Goal: Task Accomplishment & Management: Use online tool/utility

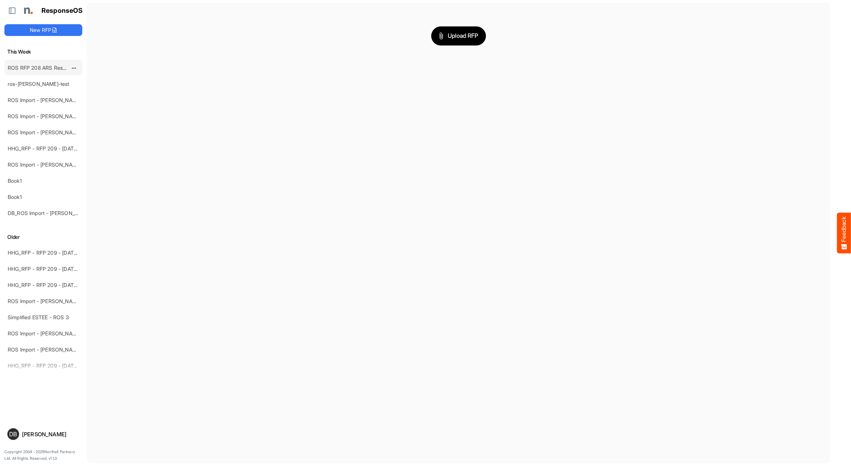
click at [35, 68] on link "ROS RFP 208 ARS Rescue Rooter" at bounding box center [48, 68] width 81 height 6
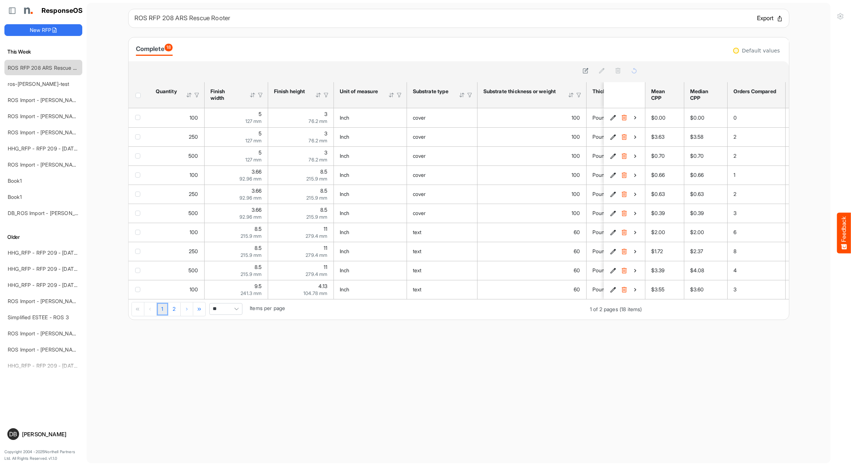
click at [766, 18] on button "Export" at bounding box center [770, 19] width 26 height 10
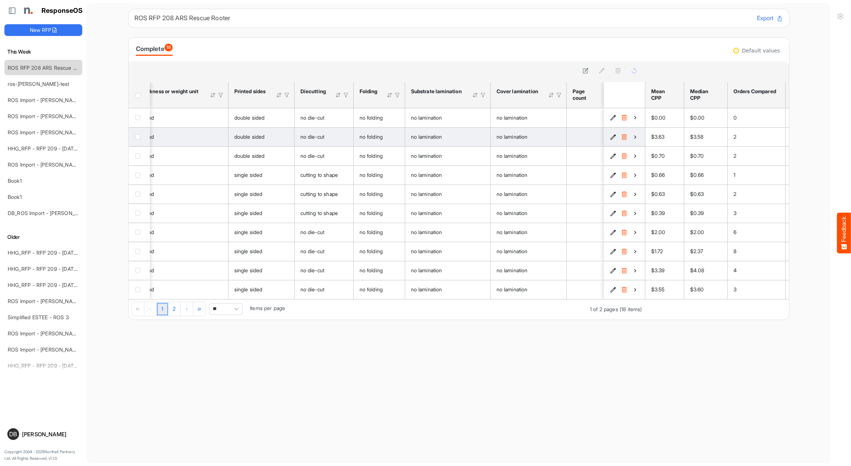
scroll to position [0, 420]
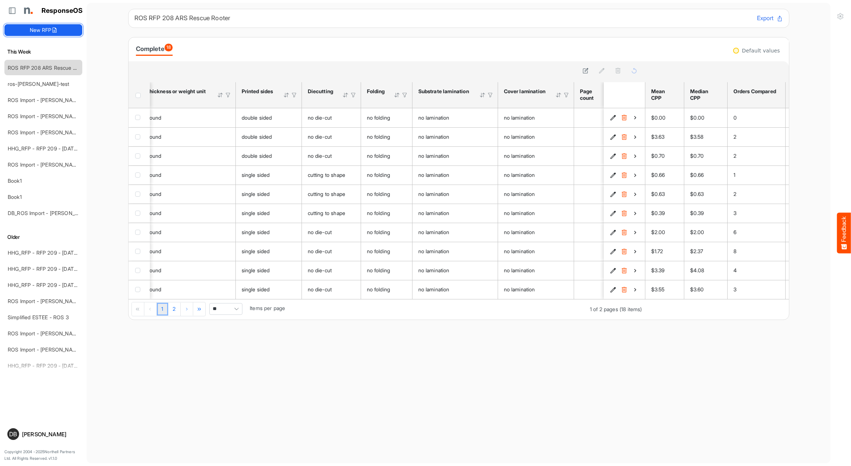
click at [55, 30] on icon at bounding box center [54, 30] width 6 height 6
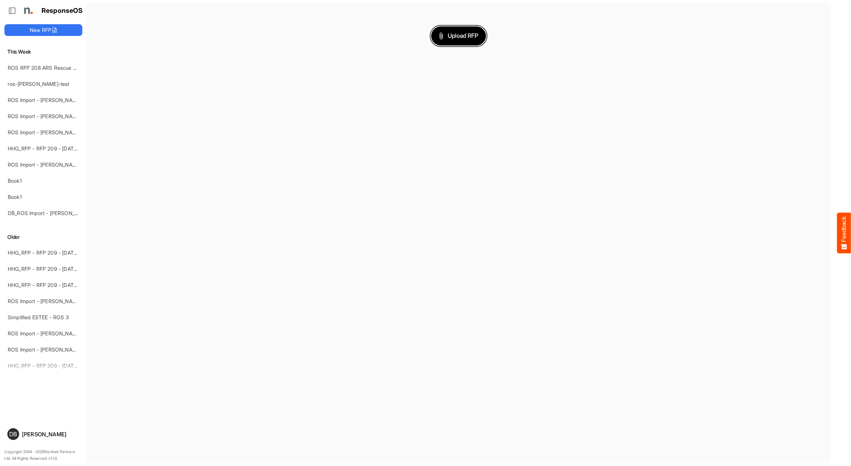
click at [469, 36] on span "Upload RFP" at bounding box center [459, 36] width 40 height 10
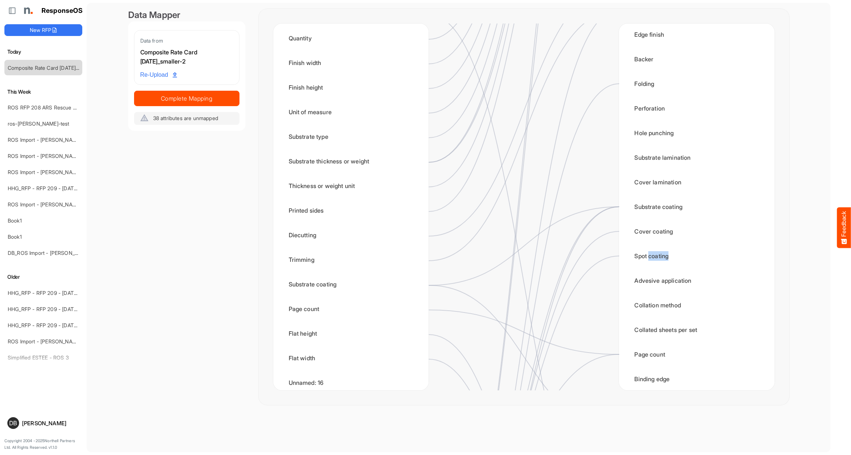
scroll to position [66, 0]
click at [768, 196] on div "Quantity Finish width Finish height Unit of measure Substrate type Substrate th…" at bounding box center [696, 207] width 155 height 367
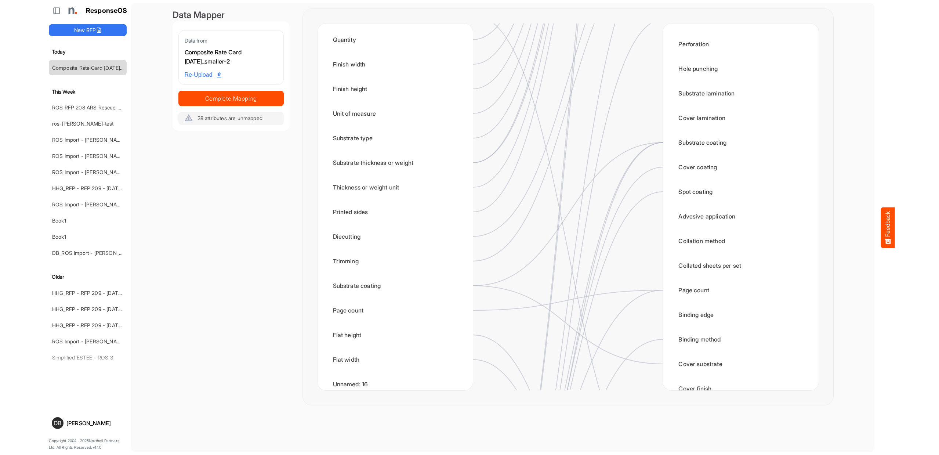
scroll to position [539, 0]
